Goal: Find specific page/section: Find specific page/section

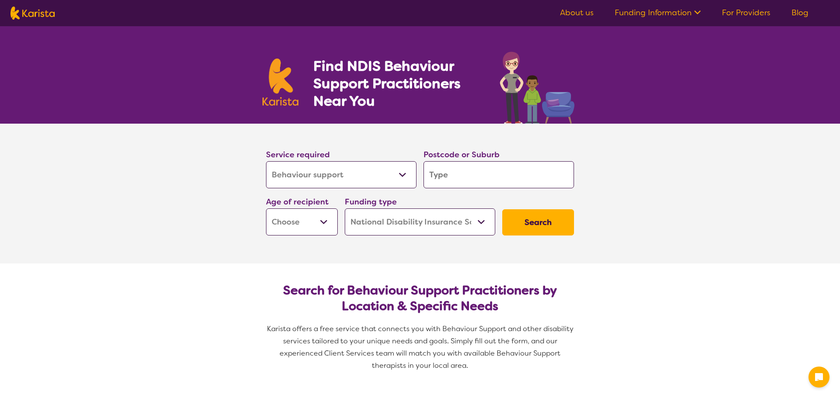
select select "Behaviour support"
select select "NDIS"
select select "Behaviour support"
select select "NDIS"
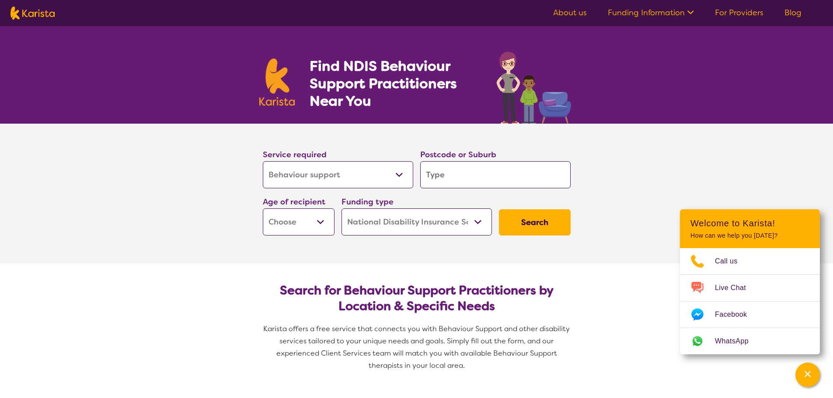
click at [440, 175] on input "search" at bounding box center [495, 174] width 150 height 27
type input "C"
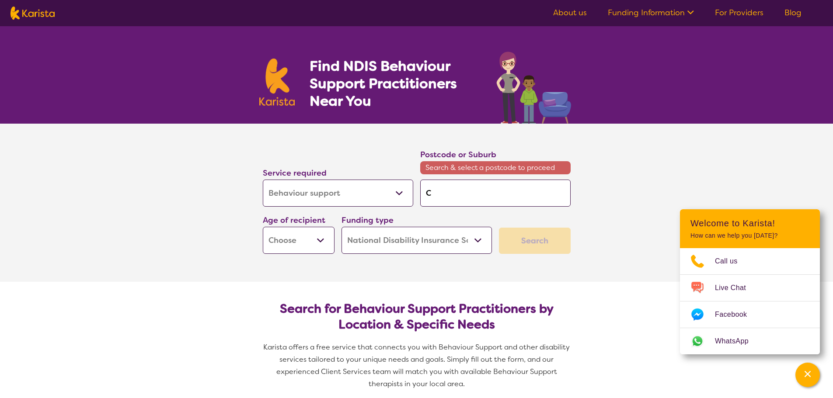
type input "CH"
type input "CHI"
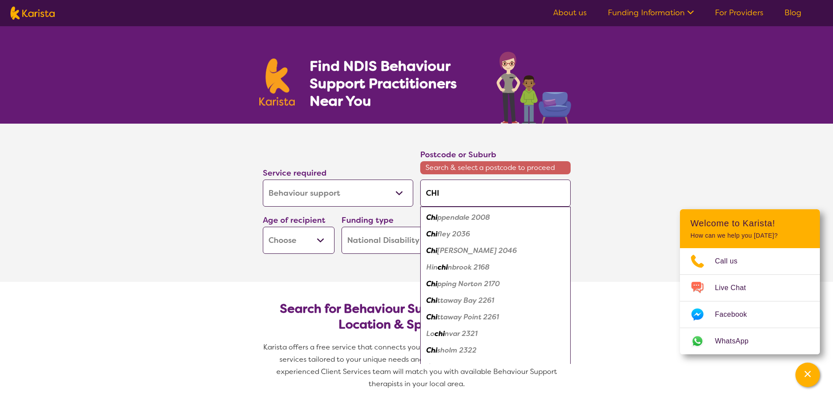
type input "CHIR"
type input "CHIRN"
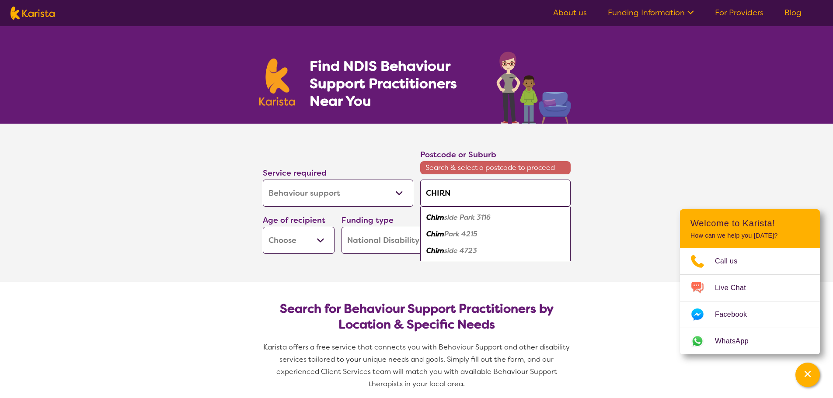
type input "CHIRNS"
type input "CHIRNSI"
type input "CHIRNSID"
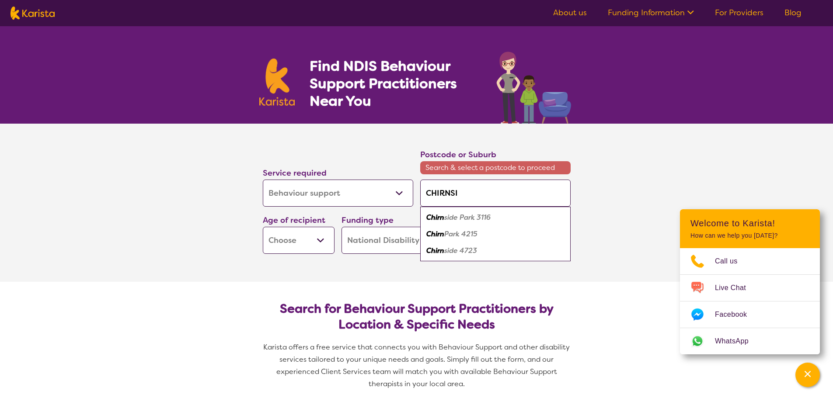
type input "CHIRNSID"
type input "CHIRNSIDE"
click at [464, 216] on em "Park 3116" at bounding box center [473, 217] width 31 height 9
type input "3116"
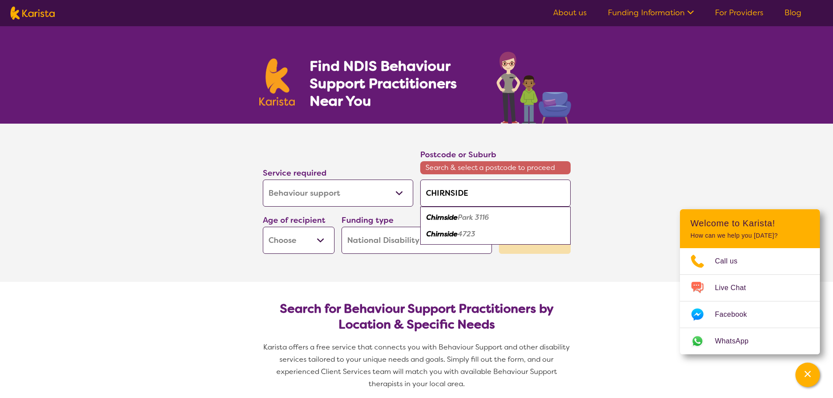
type input "3116"
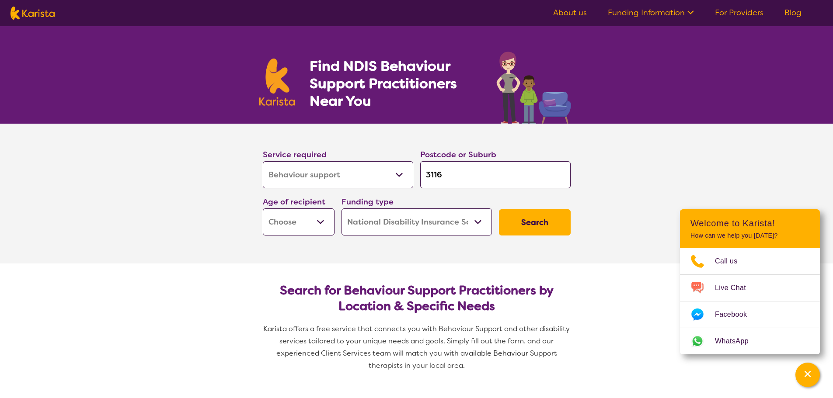
click at [443, 174] on input "3116" at bounding box center [495, 174] width 150 height 27
click at [324, 222] on select "Early Childhood - 0 to 9 Child - 10 to 11 Adolescent - 12 to 17 Adult - 18 to 6…" at bounding box center [299, 222] width 72 height 27
select select "AD"
click at [263, 209] on select "Early Childhood - 0 to 9 Child - 10 to 11 Adolescent - 12 to 17 Adult - 18 to 6…" at bounding box center [299, 222] width 72 height 27
select select "AD"
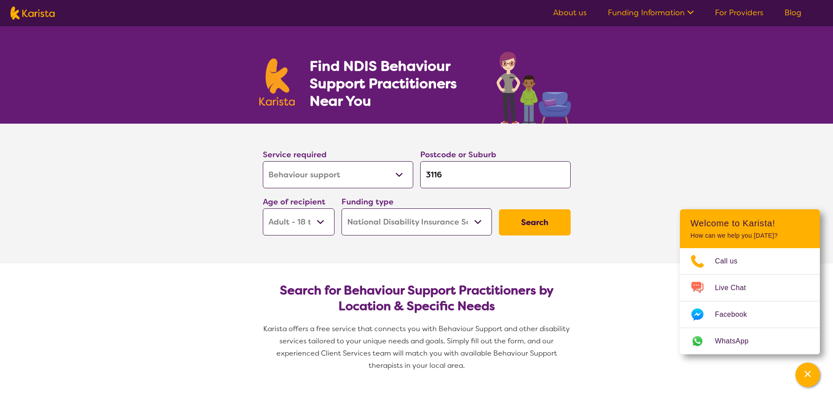
click at [475, 223] on select "Home Care Package (HCP) National Disability Insurance Scheme (NDIS) I don't know" at bounding box center [417, 222] width 150 height 27
click at [342, 209] on select "Home Care Package (HCP) National Disability Insurance Scheme (NDIS) I don't know" at bounding box center [417, 222] width 150 height 27
click at [522, 225] on button "Search" at bounding box center [535, 222] width 72 height 26
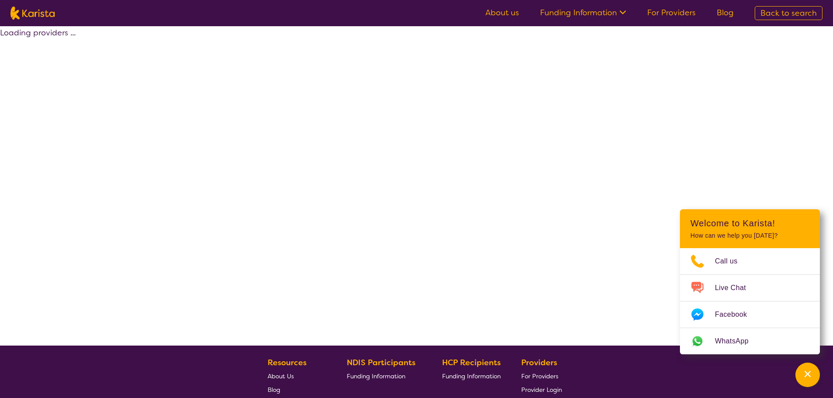
select select "by_score"
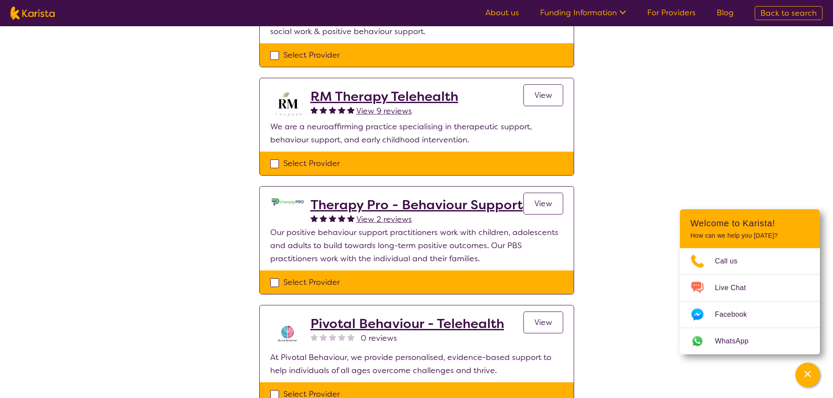
scroll to position [219, 0]
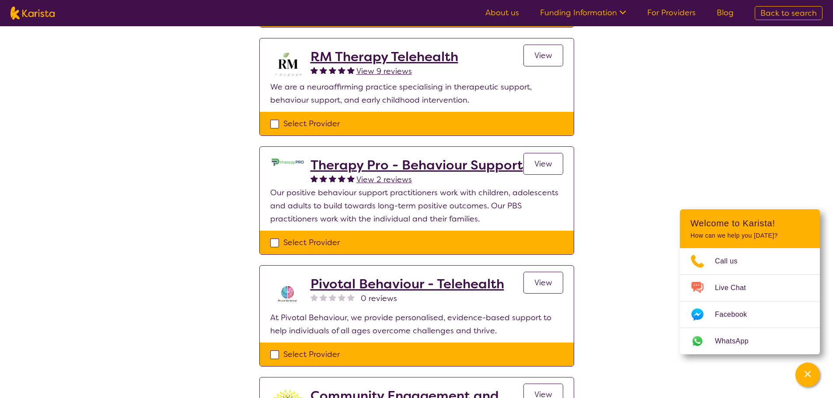
click at [537, 167] on span "View" at bounding box center [543, 164] width 18 height 10
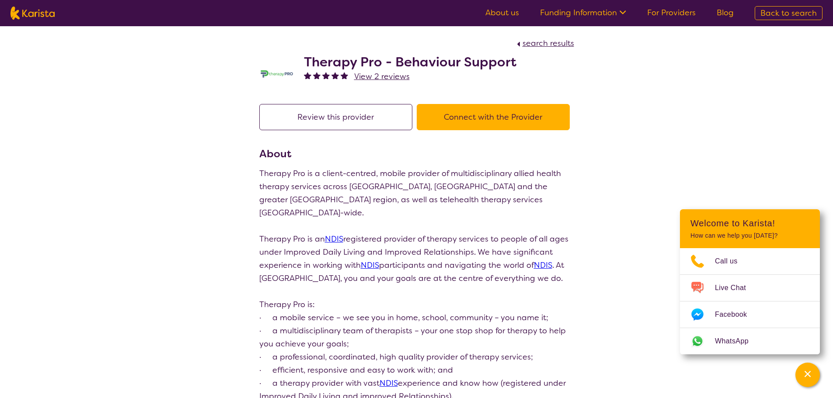
scroll to position [219, 0]
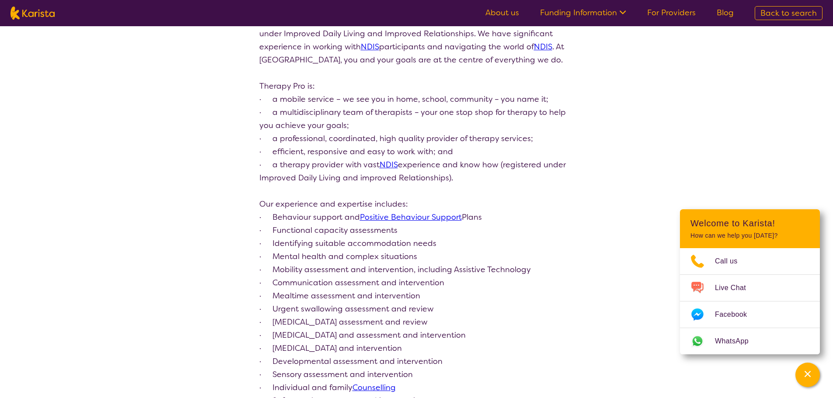
select select "by_score"
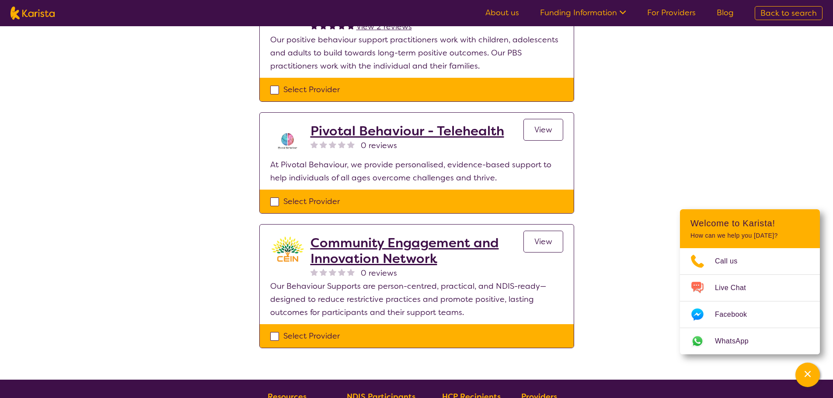
scroll to position [437, 0]
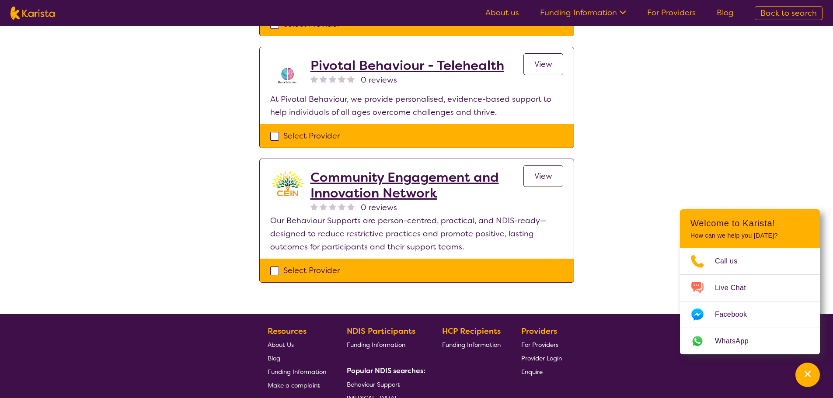
click at [543, 174] on span "View" at bounding box center [543, 176] width 18 height 10
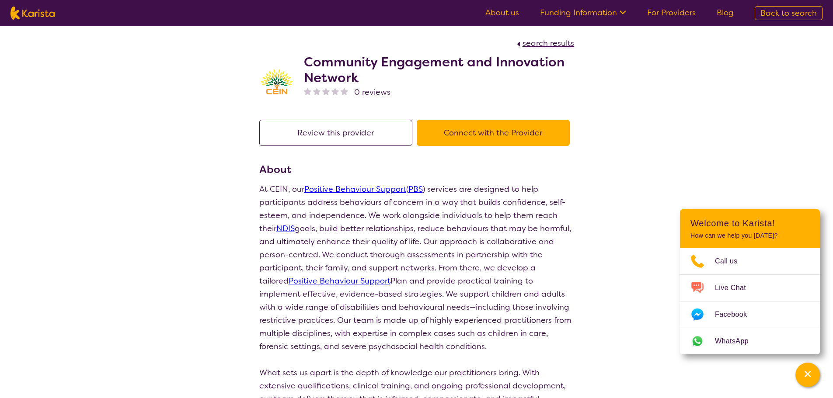
click at [487, 134] on button "Connect with the Provider" at bounding box center [493, 133] width 153 height 26
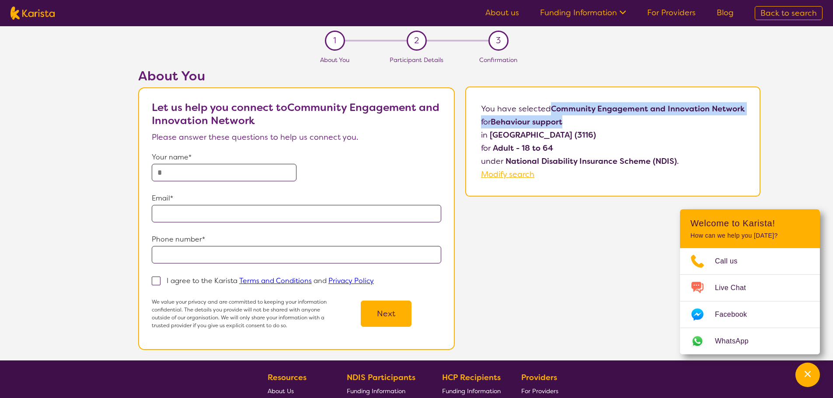
drag, startPoint x: 552, startPoint y: 109, endPoint x: 565, endPoint y: 117, distance: 14.9
click at [565, 117] on p "You have selected Community Engagement and Innovation Network for Behaviour sup…" at bounding box center [613, 141] width 264 height 79
copy p "Community Engagement and Innovation Network for Behaviour support"
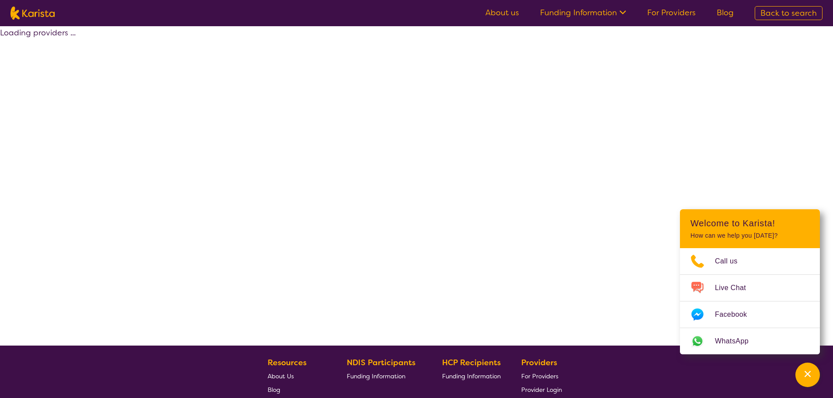
scroll to position [158, 0]
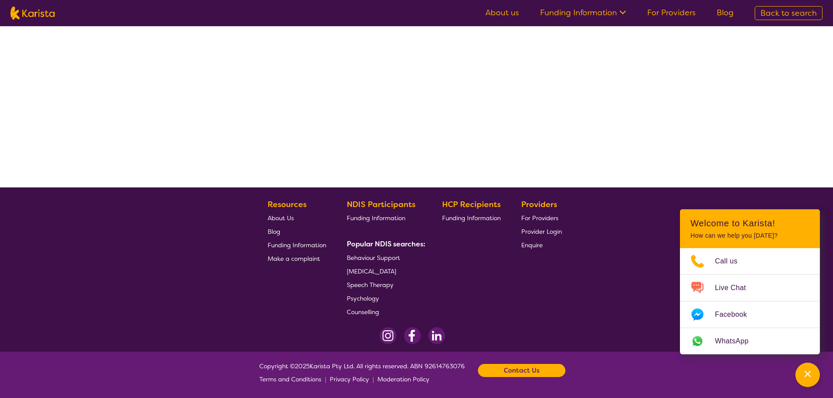
select select "by_score"
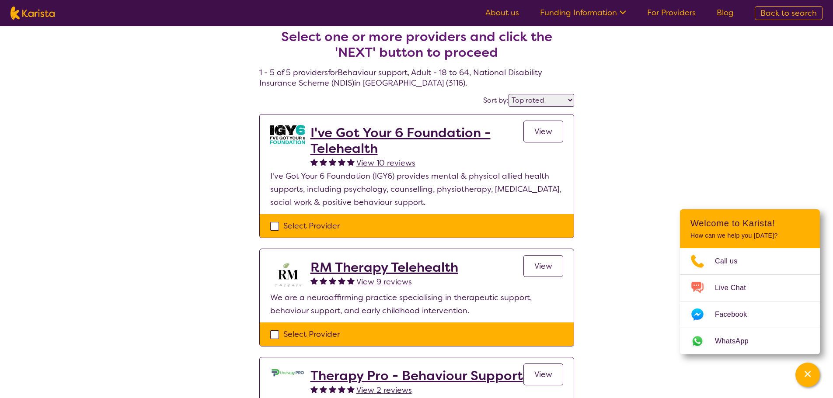
scroll to position [0, 0]
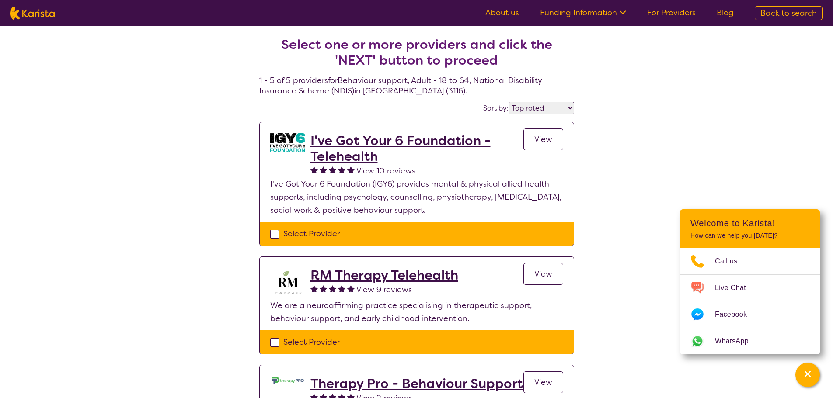
select select "Behaviour support"
select select "AD"
select select "NDIS"
select select "Behaviour support"
select select "AD"
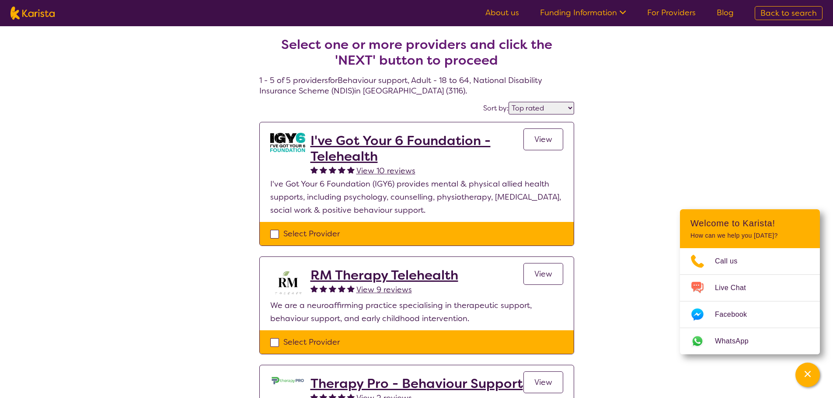
select select "NDIS"
